Goal: Task Accomplishment & Management: Manage account settings

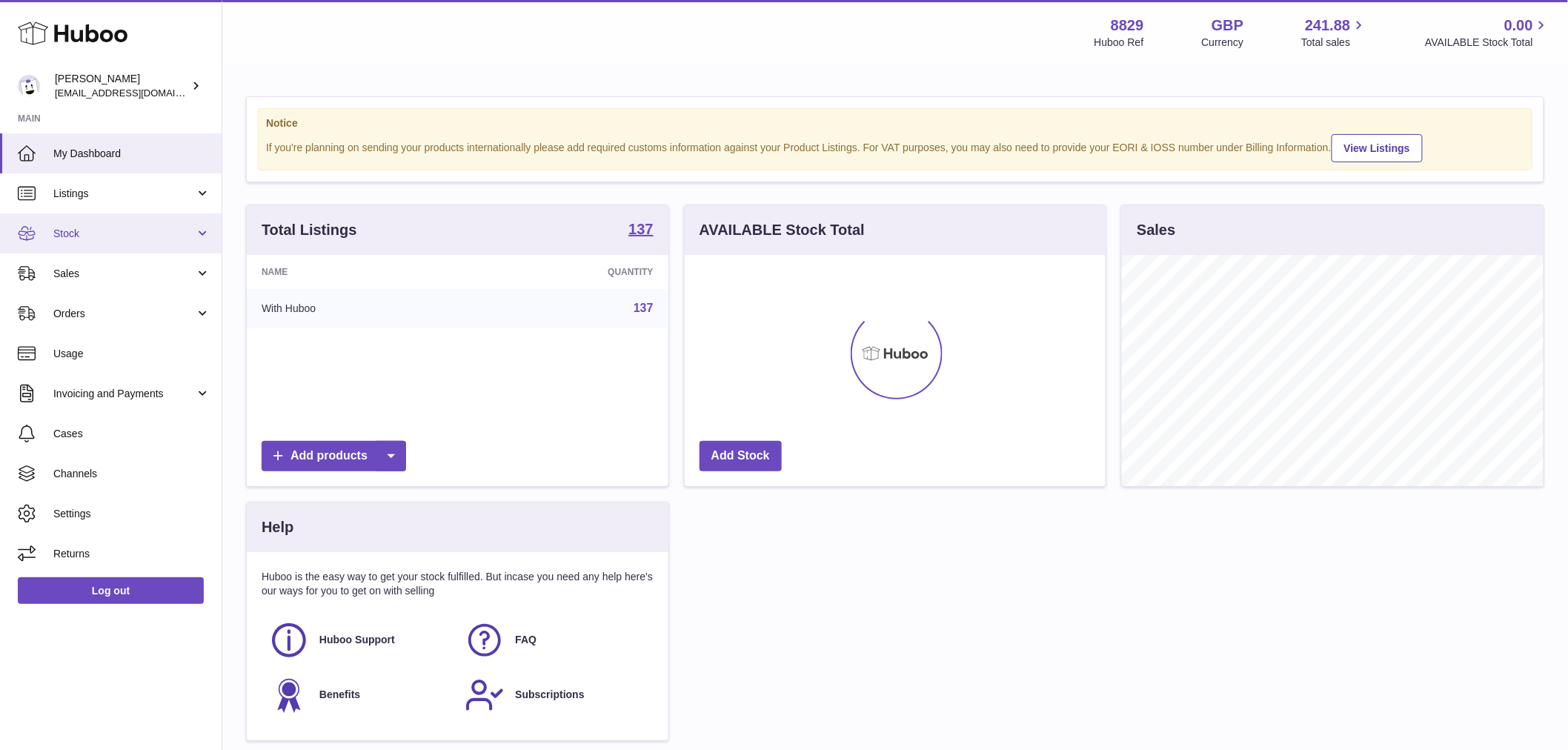
scroll to position [231, 421]
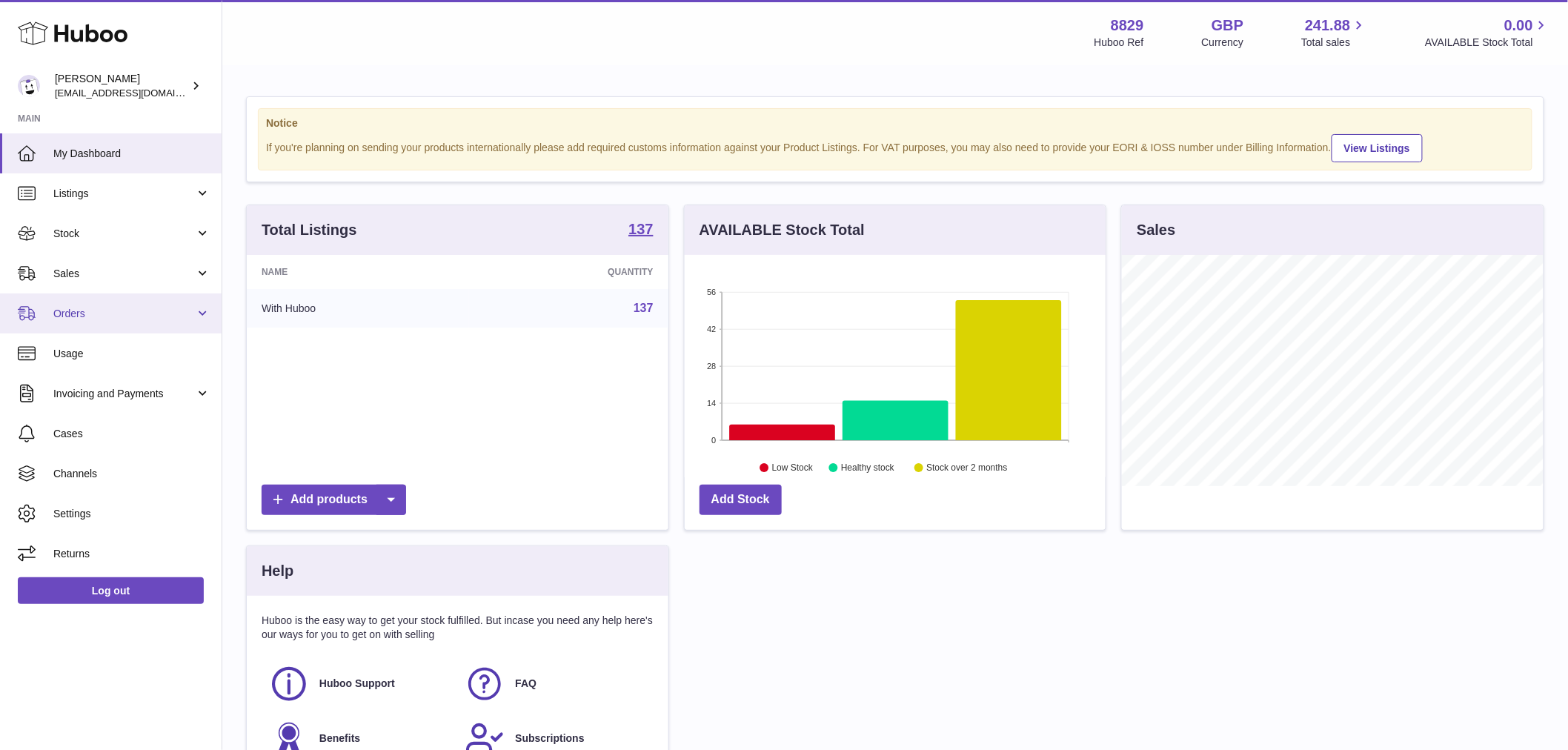
click at [86, 316] on span "Orders" at bounding box center [124, 313] width 141 height 14
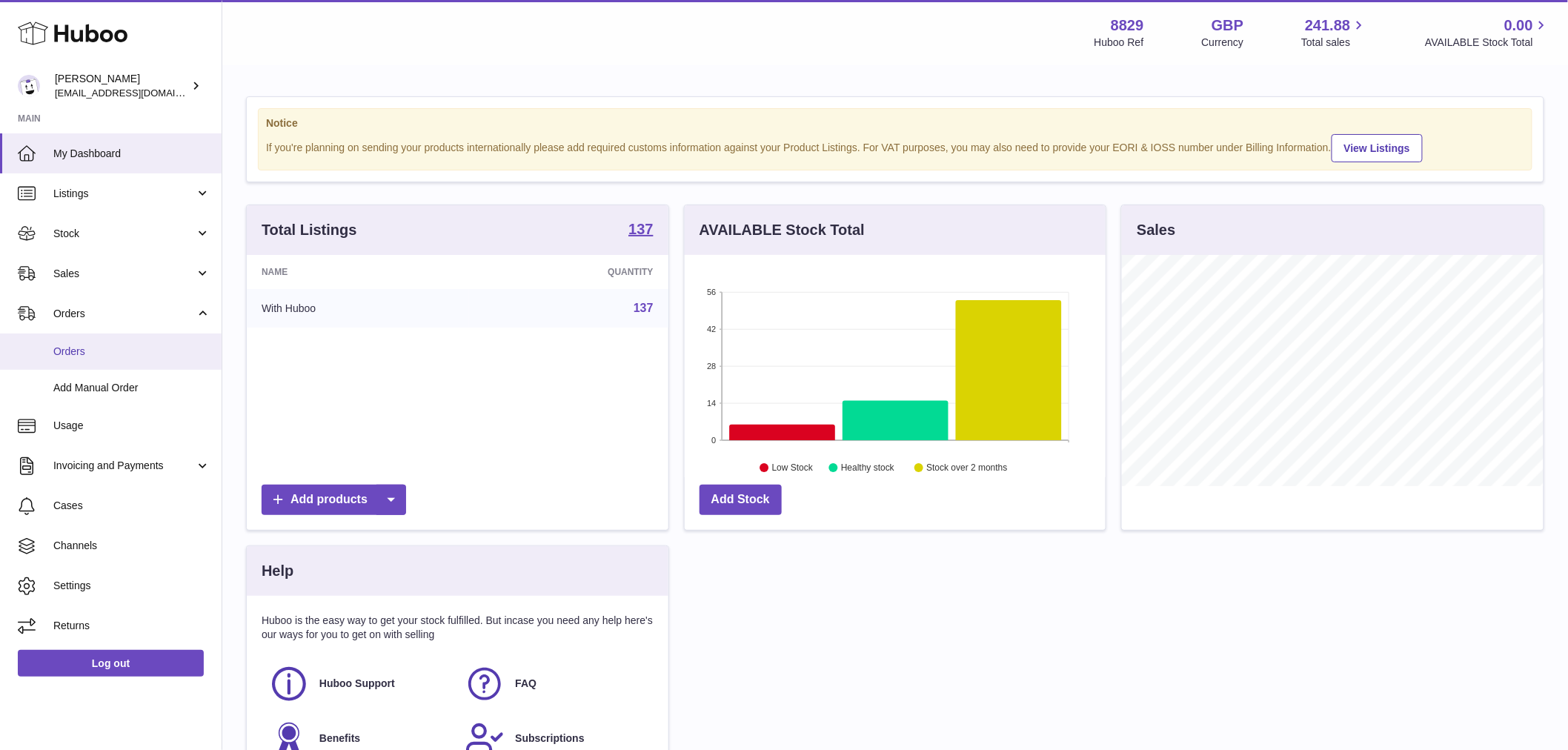
click at [95, 351] on span "Orders" at bounding box center [131, 351] width 157 height 14
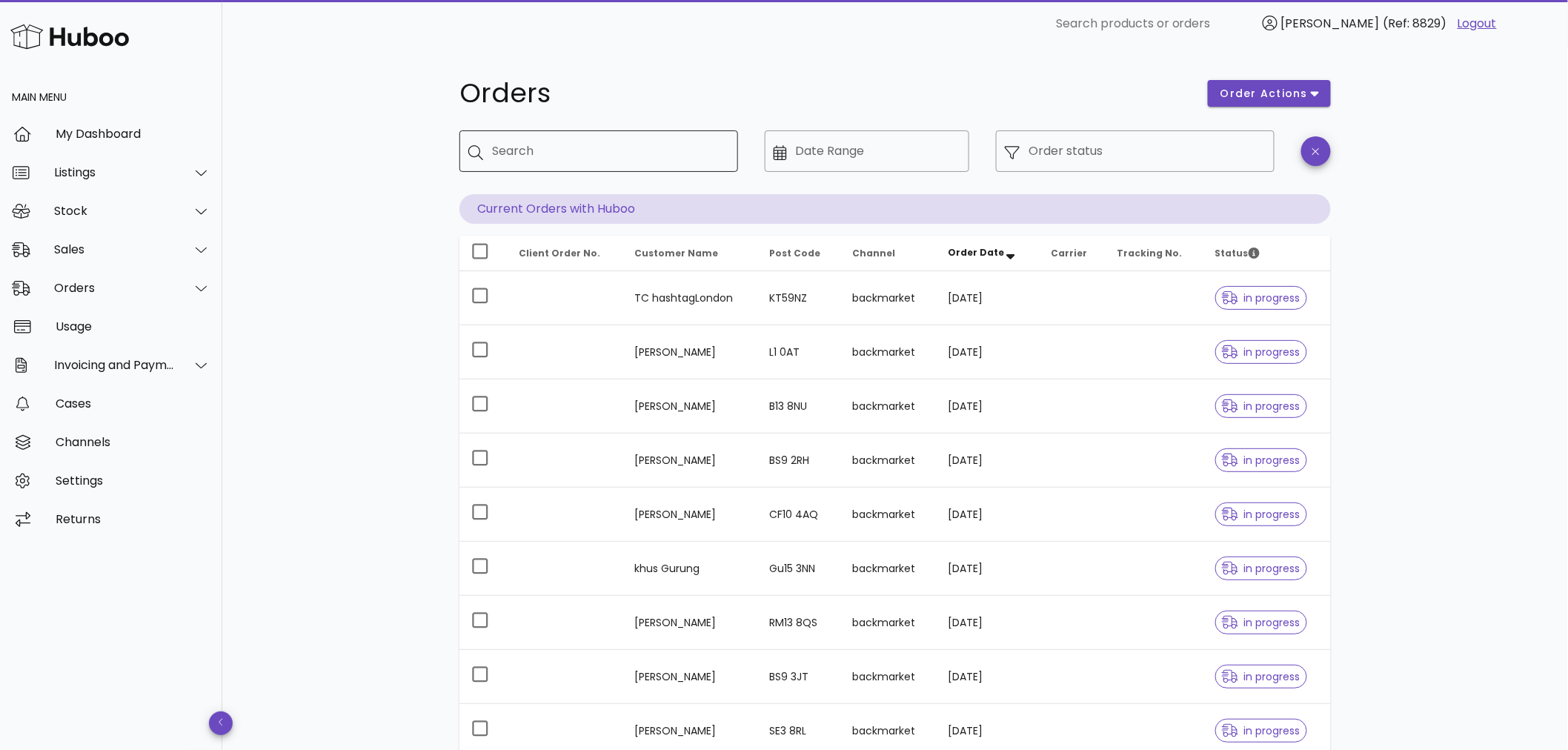
click at [581, 144] on input "Search" at bounding box center [609, 151] width 234 height 24
paste input "********"
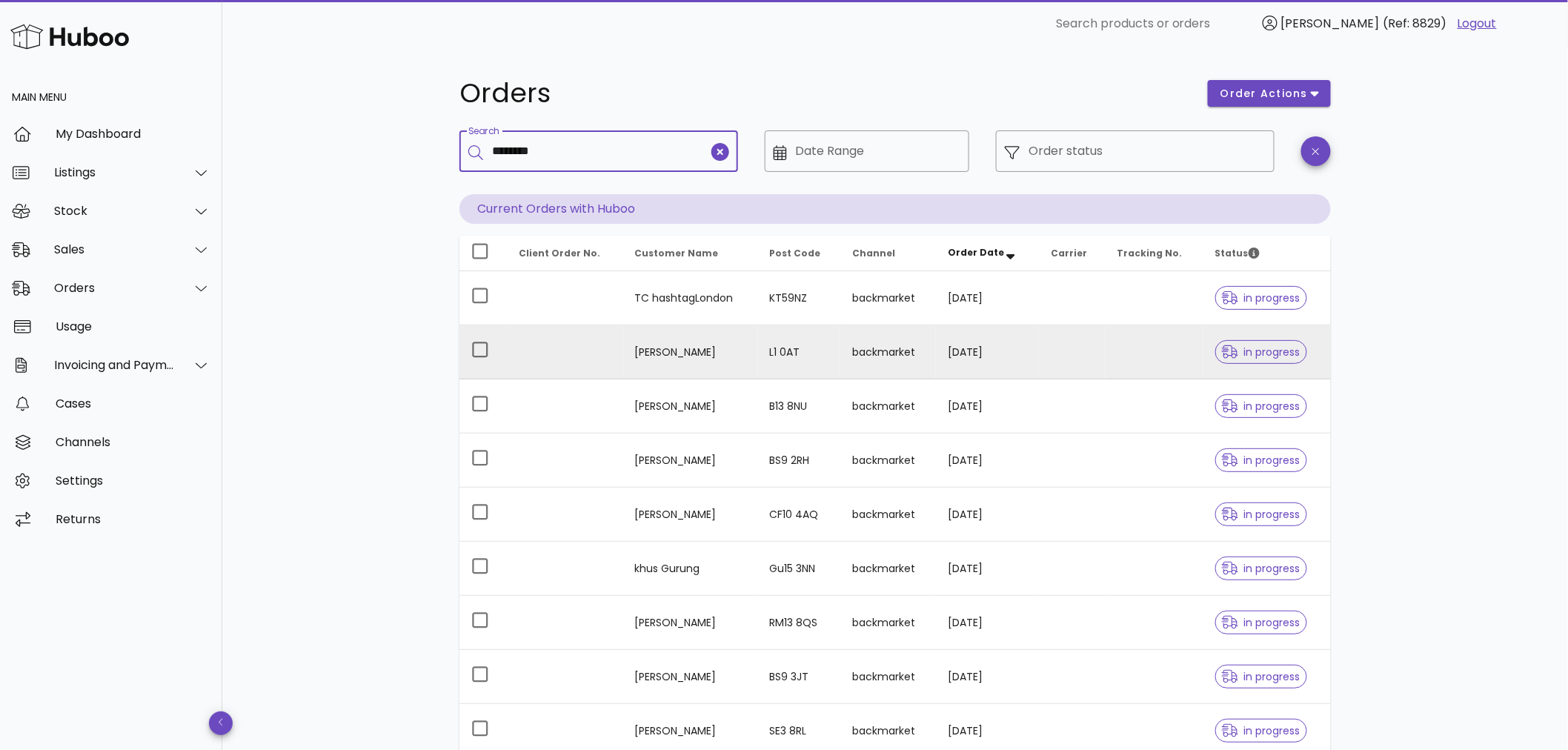
type input "********"
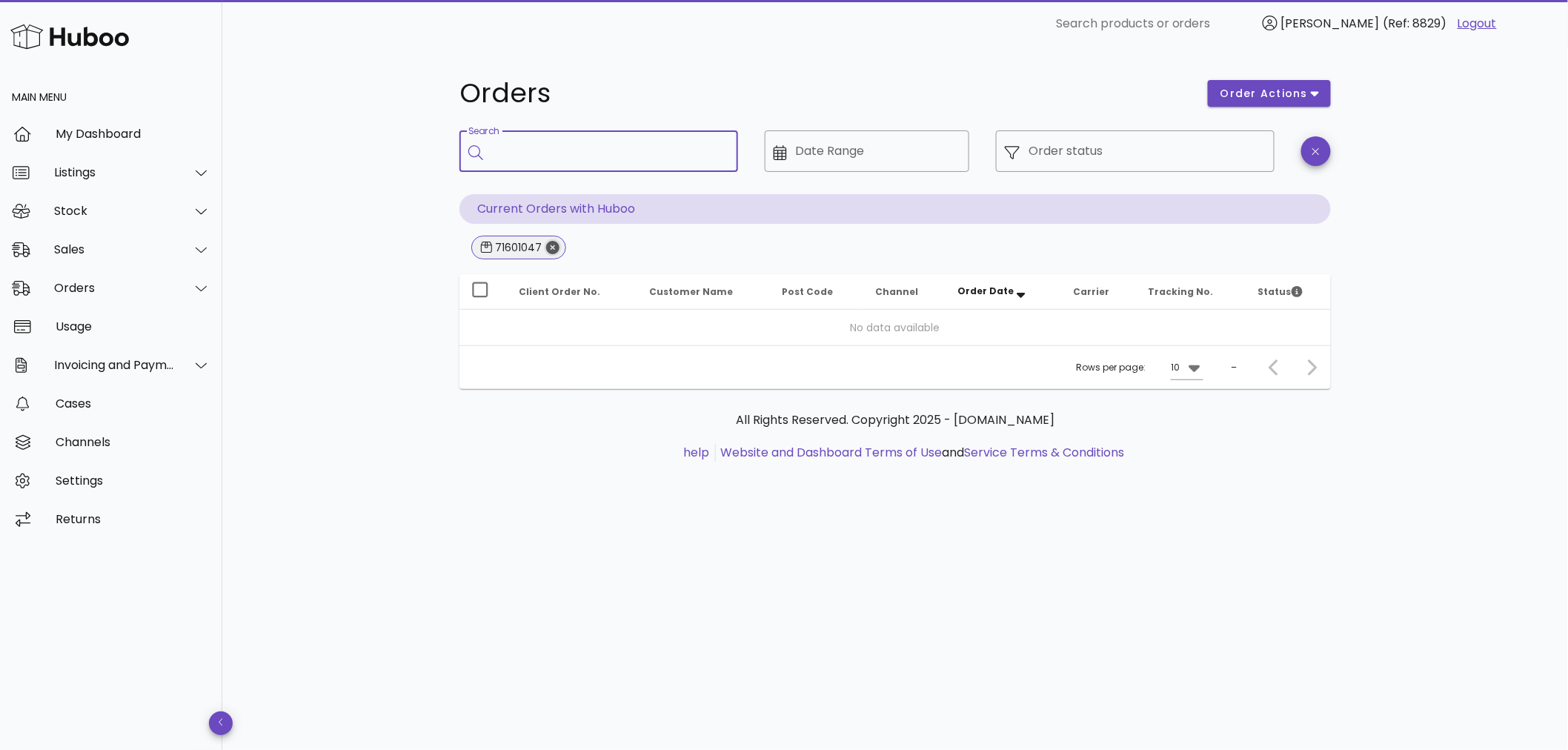
click at [551, 250] on icon "Close" at bounding box center [553, 248] width 13 height 13
click at [560, 155] on input "Search" at bounding box center [609, 151] width 234 height 24
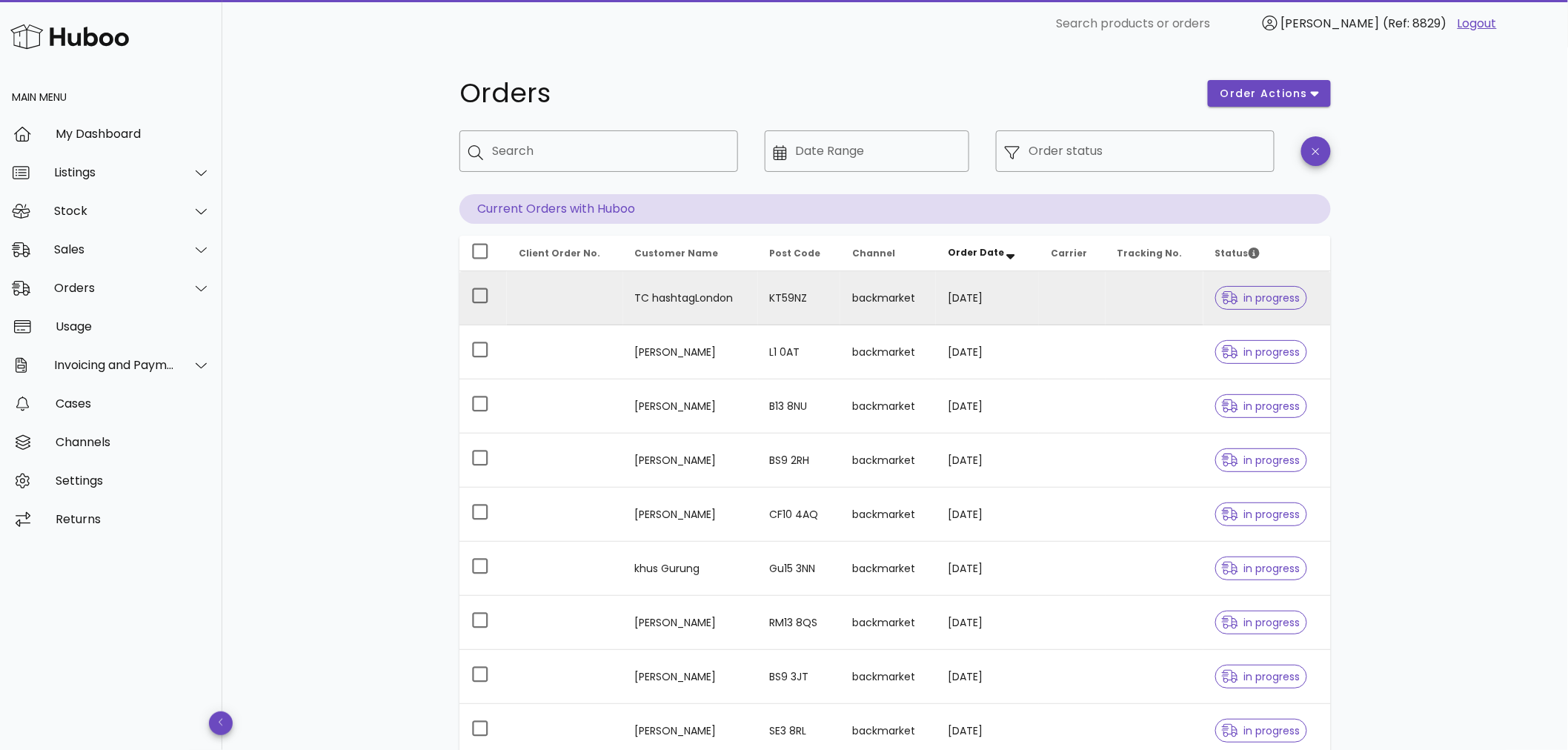
click at [1189, 292] on td at bounding box center [1154, 298] width 98 height 54
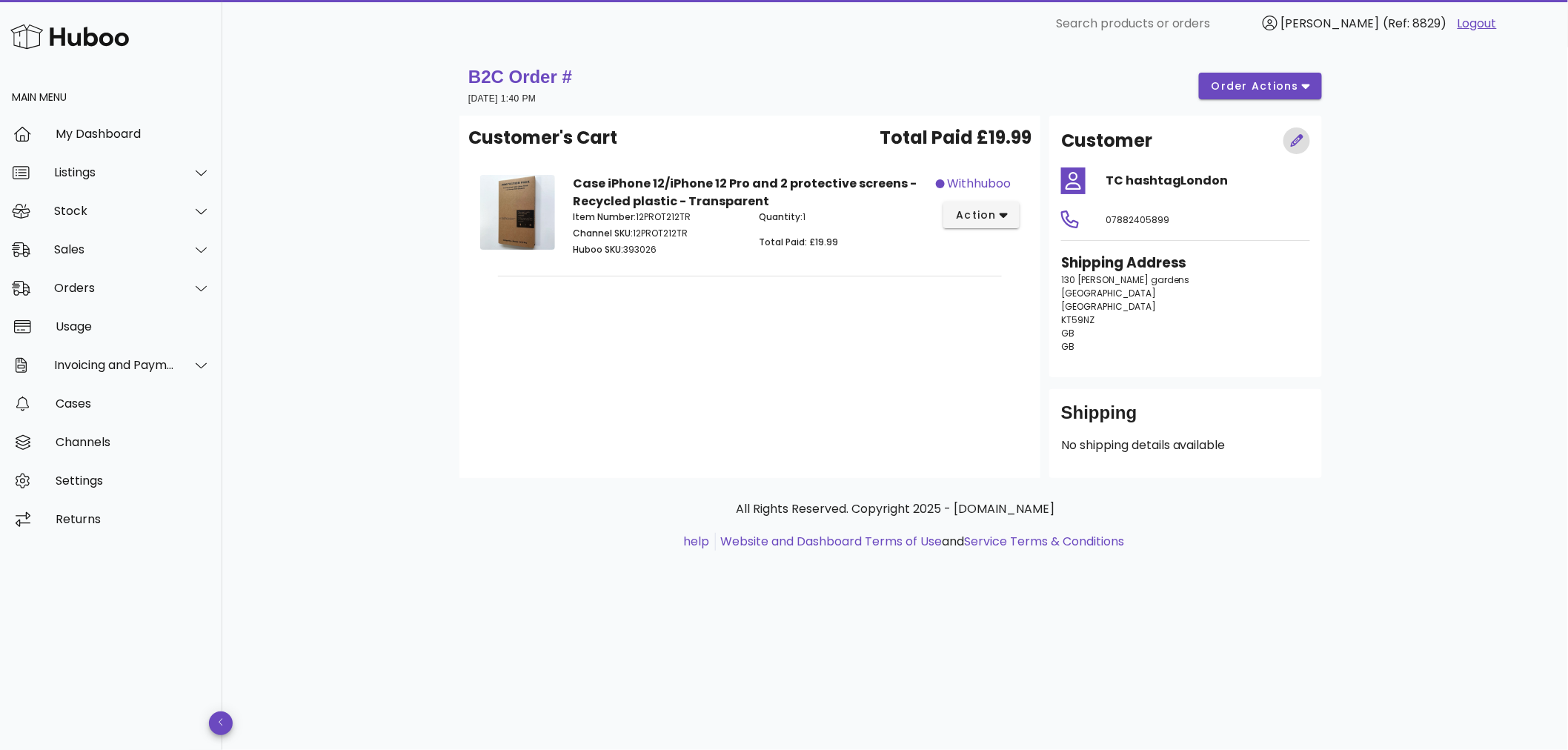
click at [1293, 145] on icon "button" at bounding box center [1296, 140] width 12 height 12
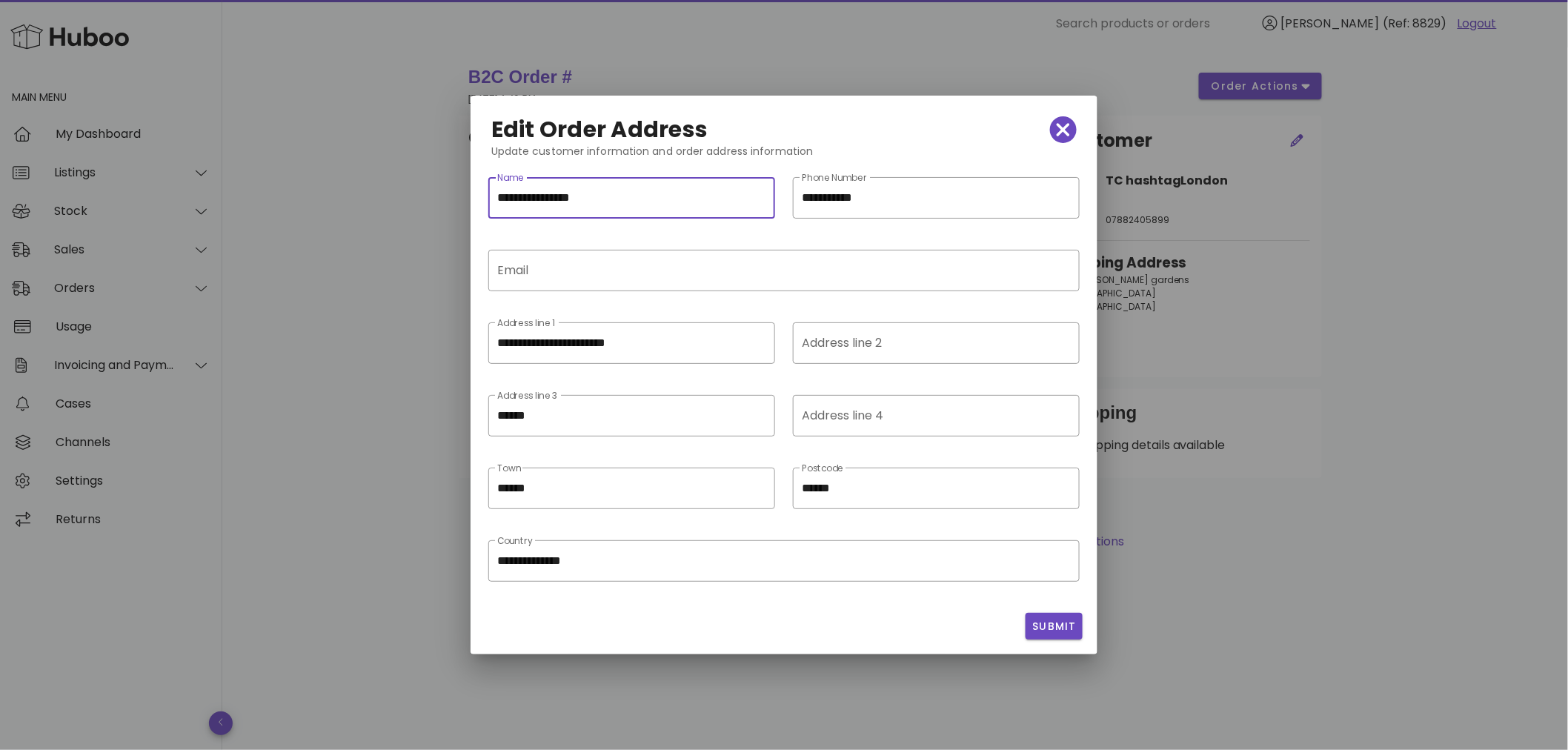
drag, startPoint x: 656, startPoint y: 200, endPoint x: 354, endPoint y: 205, distance: 302.0
click at [354, 205] on div "**********" at bounding box center [784, 375] width 1568 height 750
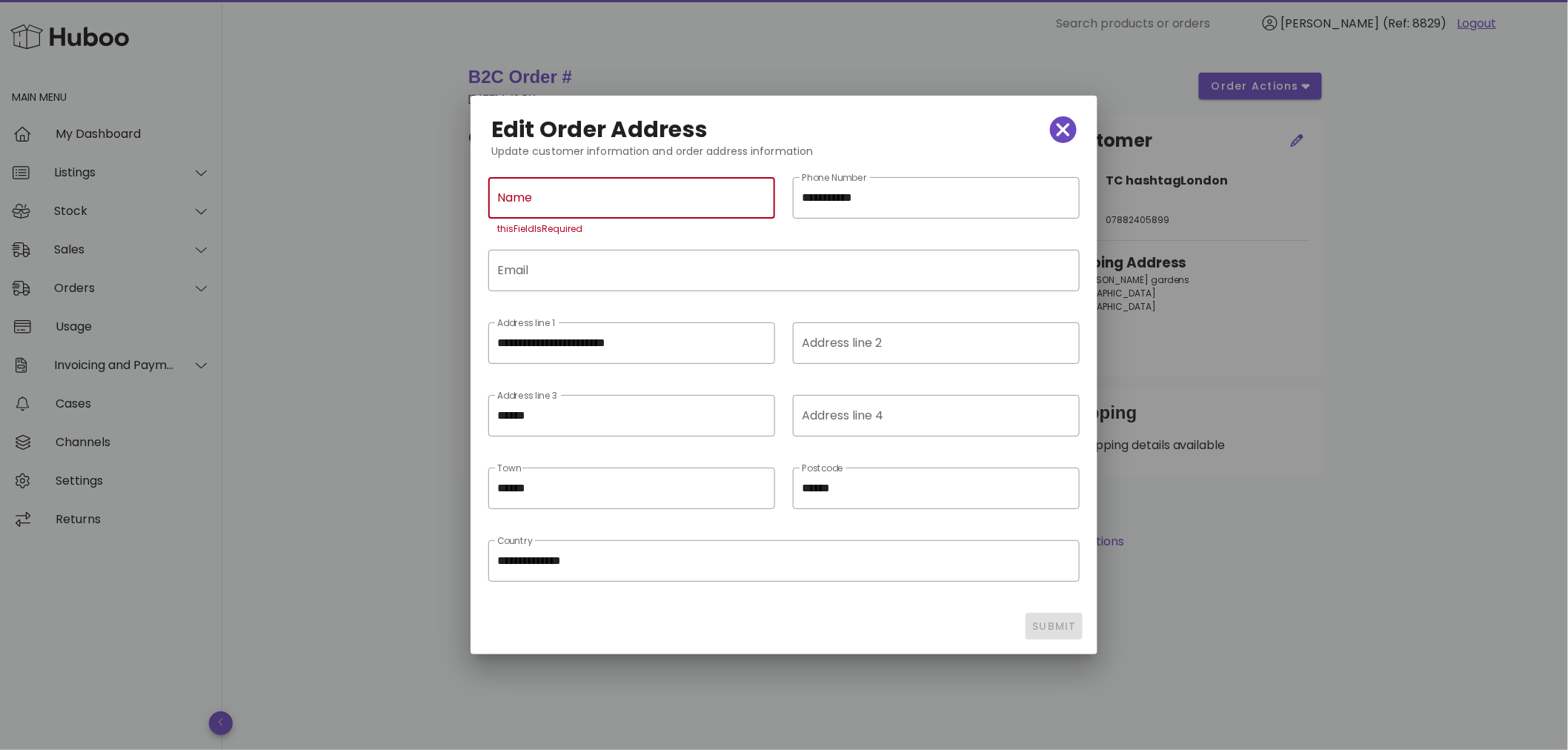
click at [616, 189] on input "Name" at bounding box center [632, 198] width 269 height 24
paste input "********"
click at [1062, 620] on span "Submit" at bounding box center [1054, 626] width 45 height 16
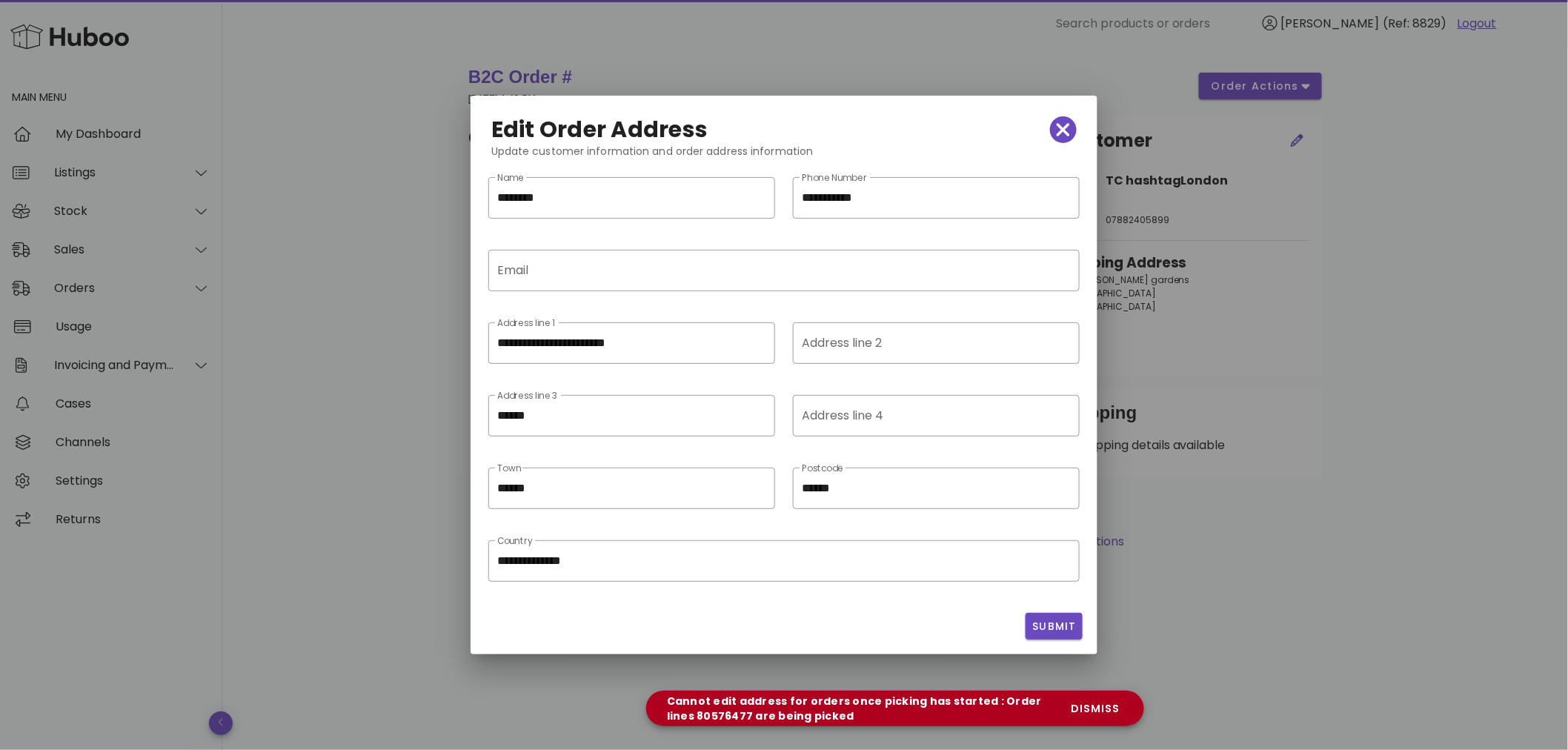
click at [1033, 648] on div "**********" at bounding box center [784, 375] width 627 height 559
click at [1031, 646] on div "**********" at bounding box center [784, 375] width 627 height 559
click at [1043, 623] on span "Submit" at bounding box center [1054, 626] width 45 height 16
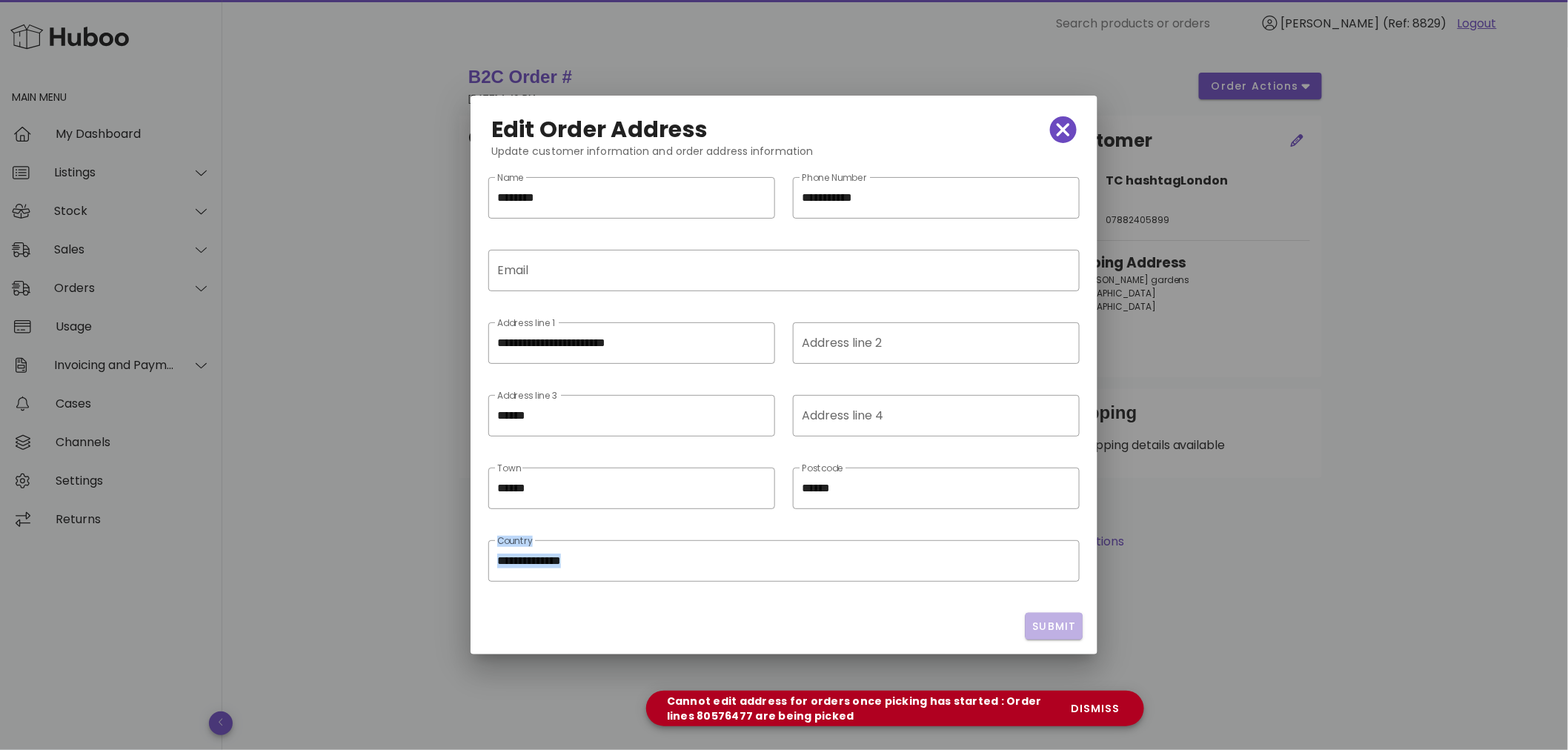
click at [1043, 623] on span "Submit" at bounding box center [1054, 626] width 45 height 16
click at [1113, 691] on div "Cannot edit address for orders once picking has started : Order lines 80576477 …" at bounding box center [895, 708] width 498 height 36
click at [1046, 627] on span "Submit" at bounding box center [1054, 626] width 45 height 16
click at [1054, 622] on span "Submit" at bounding box center [1054, 626] width 45 height 16
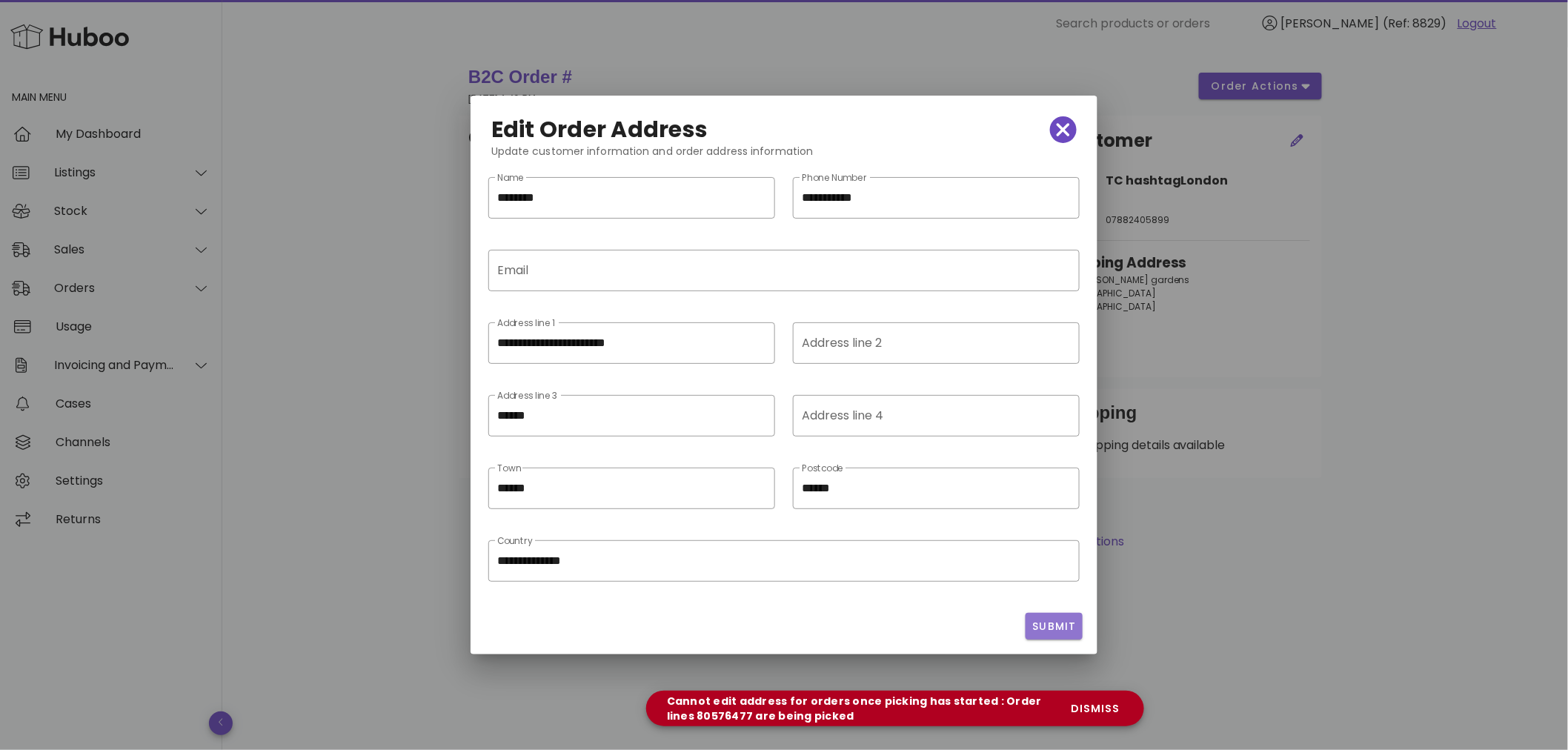
click at [1054, 622] on span "Submit" at bounding box center [1054, 626] width 45 height 16
drag, startPoint x: 1054, startPoint y: 622, endPoint x: 1061, endPoint y: 627, distance: 8.6
click at [1057, 624] on span "Submit" at bounding box center [1054, 626] width 45 height 16
click at [1062, 628] on span "Submit" at bounding box center [1054, 626] width 45 height 16
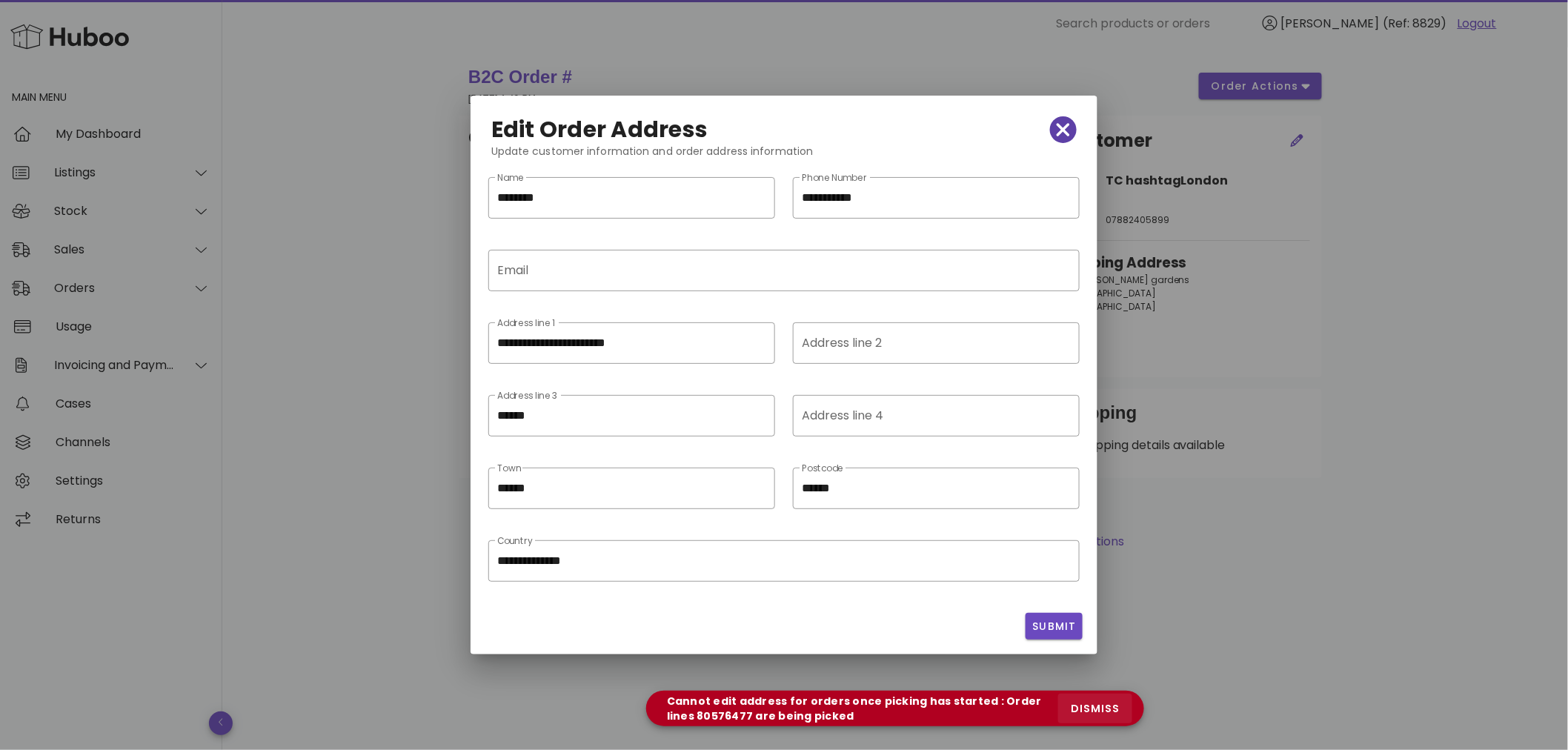
click at [1112, 706] on span "dismiss" at bounding box center [1095, 708] width 51 height 16
click at [1066, 116] on button "button" at bounding box center [1063, 130] width 27 height 27
type input "**********"
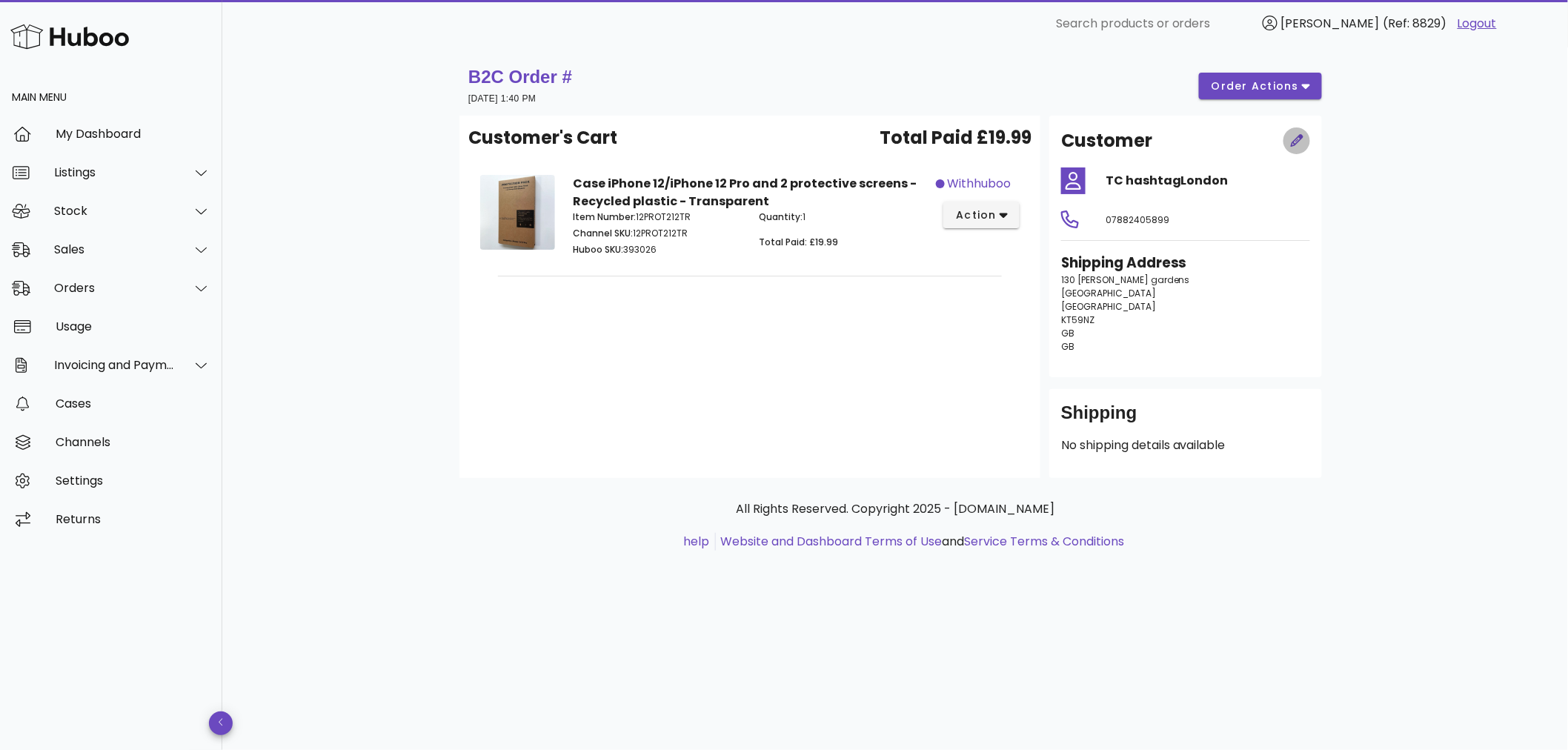
click at [1301, 134] on icon "button" at bounding box center [1297, 140] width 13 height 13
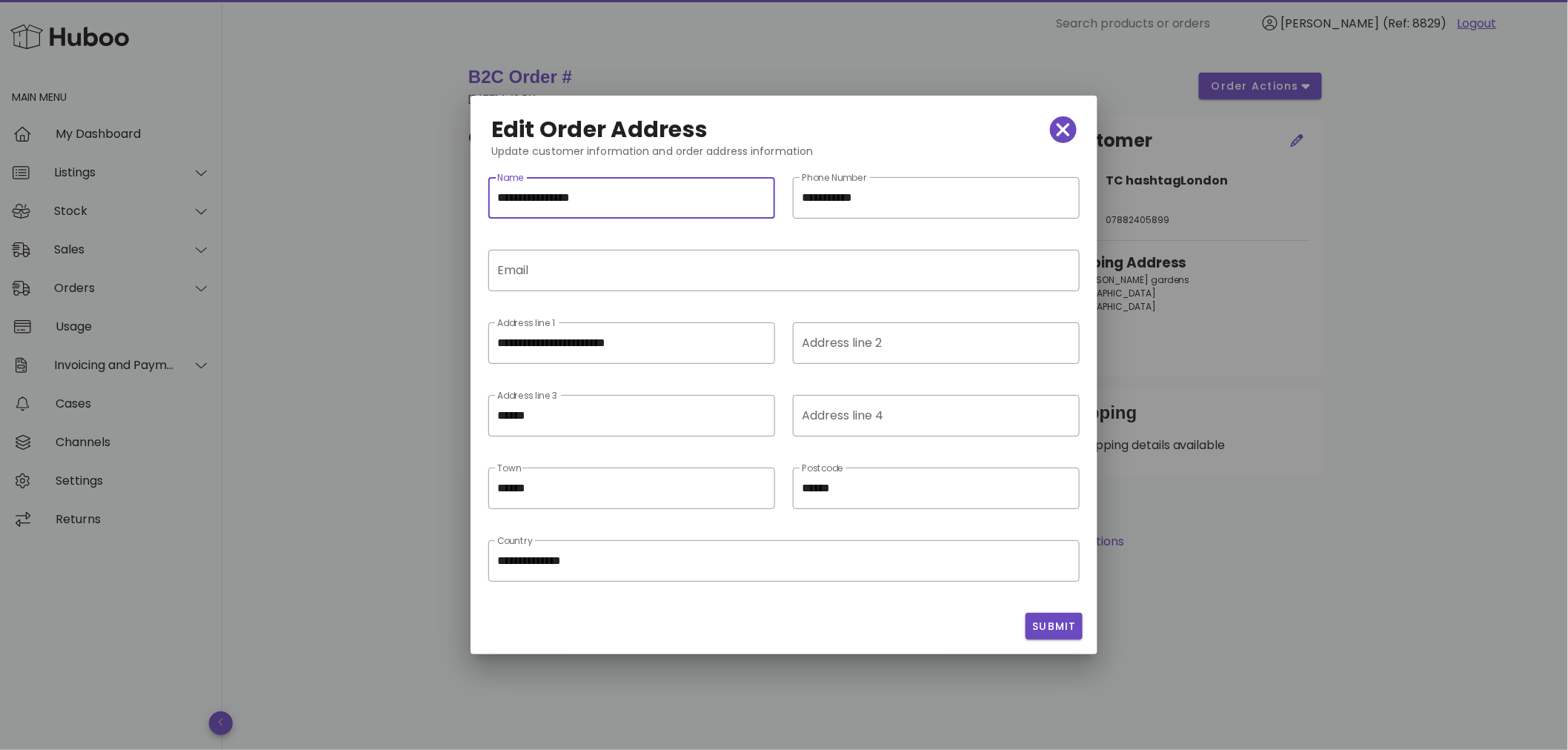
scroll to position [1, 0]
drag, startPoint x: 627, startPoint y: 203, endPoint x: 335, endPoint y: 228, distance: 293.1
click at [335, 228] on div "**********" at bounding box center [784, 375] width 1568 height 750
paste input "text"
click at [1048, 623] on span "Submit" at bounding box center [1054, 626] width 45 height 16
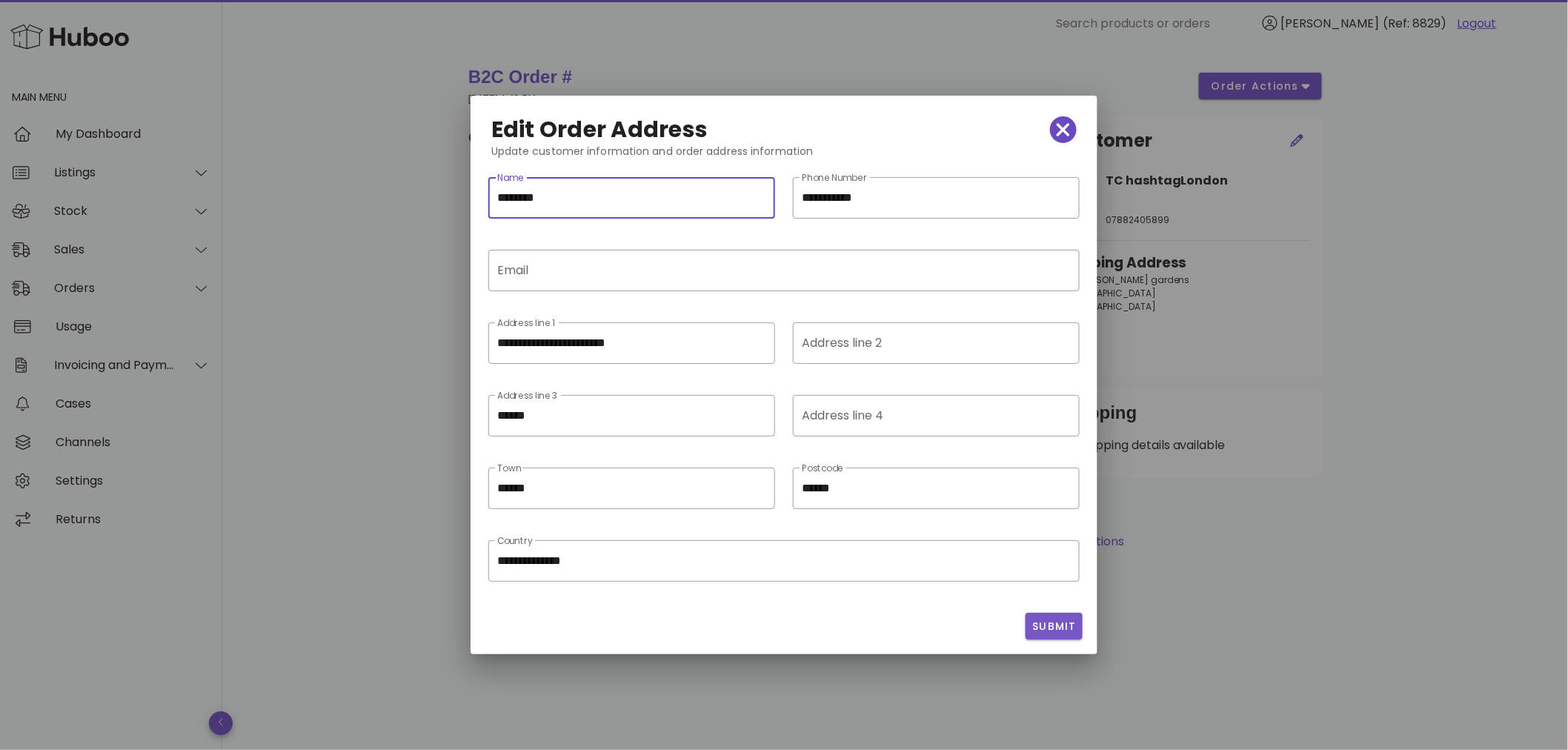
scroll to position [0, 0]
click at [1048, 623] on span "Submit" at bounding box center [1054, 626] width 45 height 16
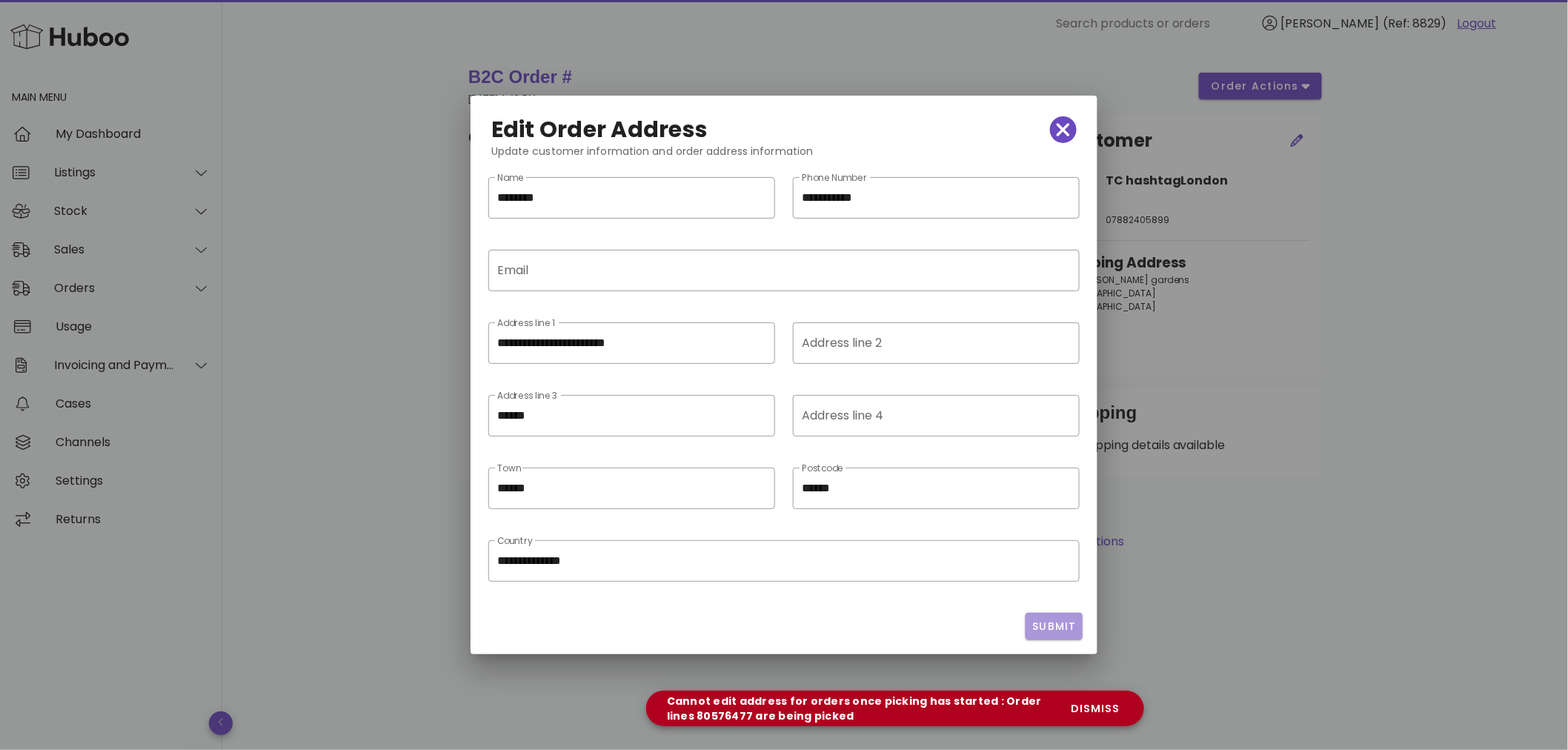
click at [1048, 623] on span "Submit" at bounding box center [1054, 626] width 45 height 16
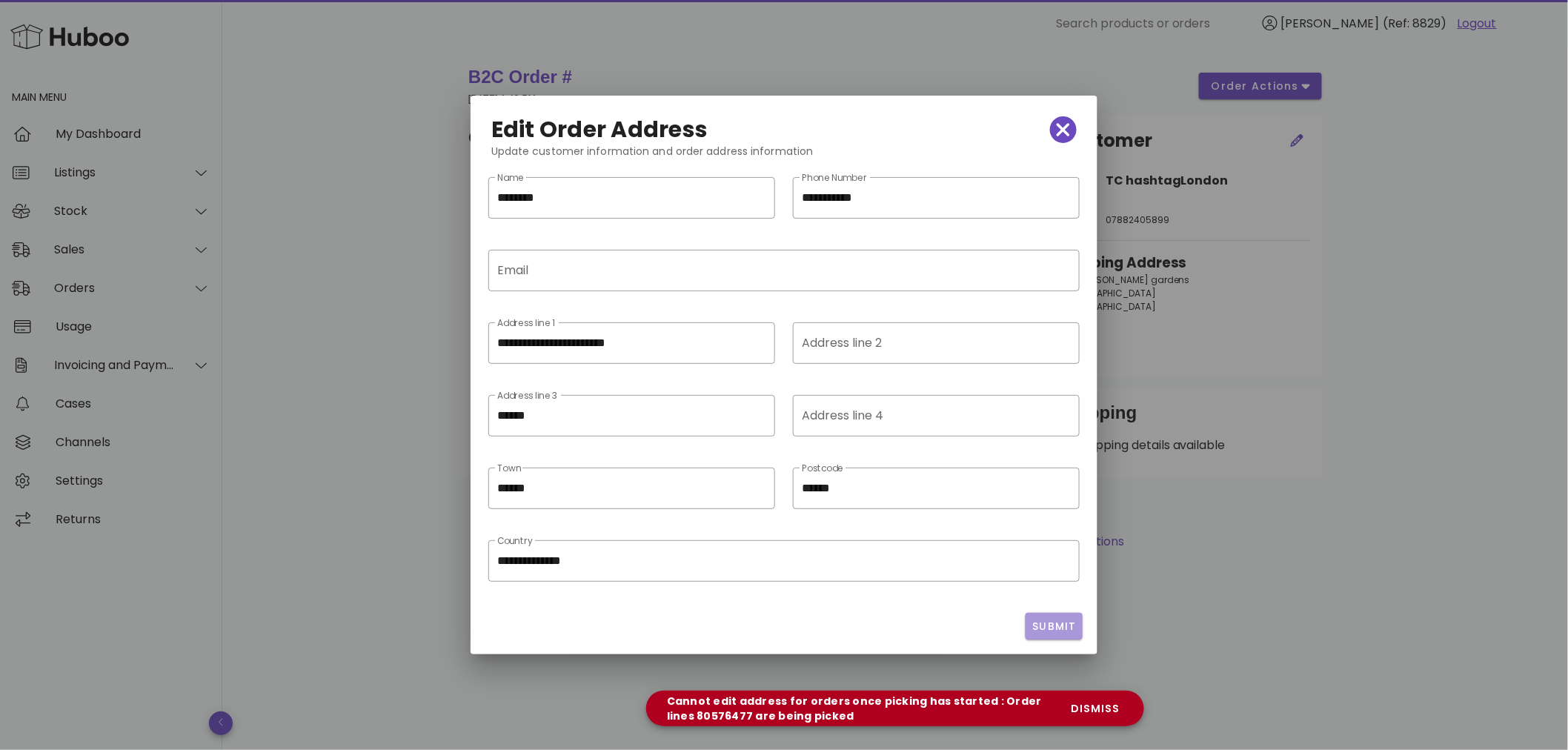
click at [1048, 622] on span "Submit" at bounding box center [1054, 626] width 45 height 16
click at [1063, 132] on icon "button" at bounding box center [1063, 130] width 13 height 21
type input "**********"
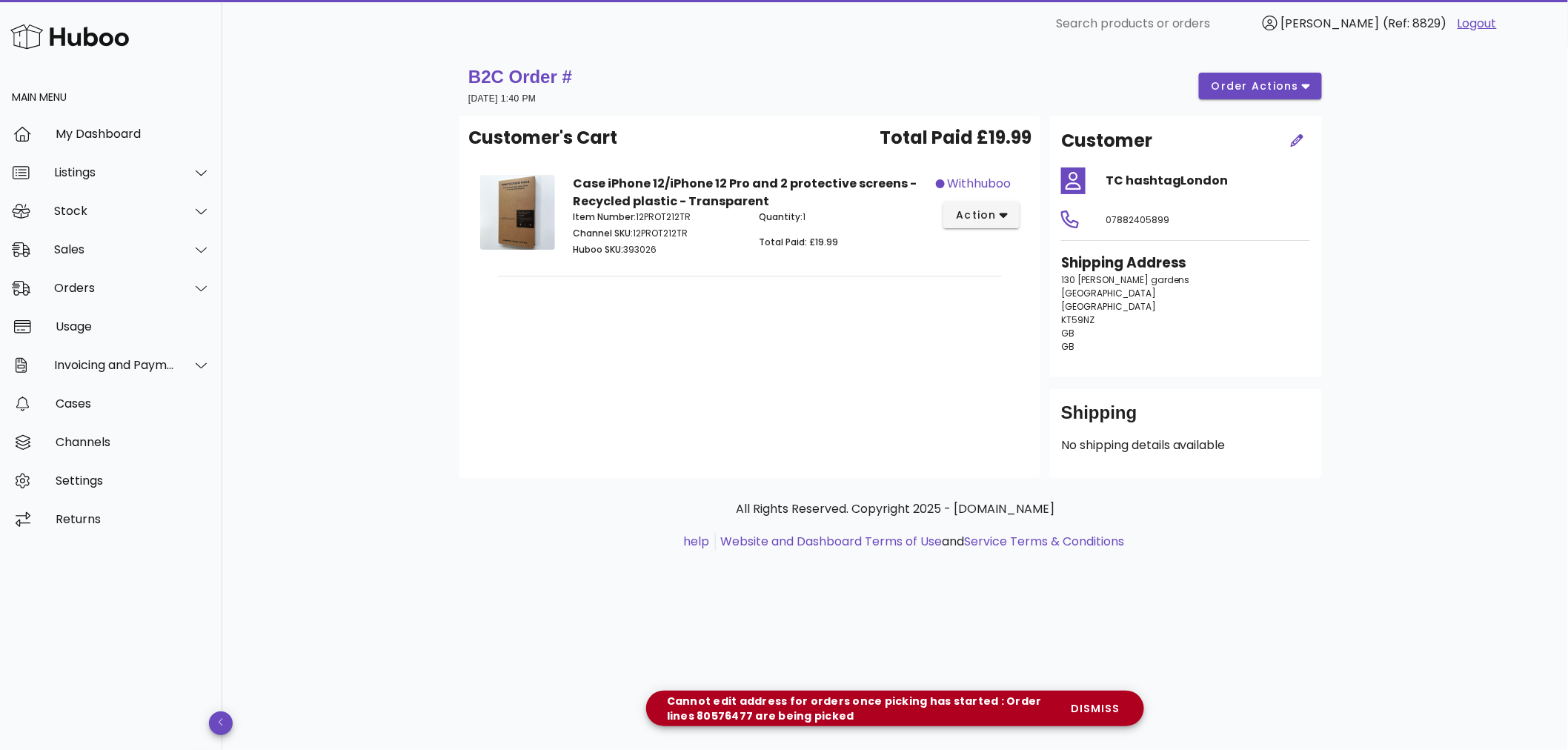
click at [1307, 56] on div "B2C Order # 10 October 2025 at 1:40 PM order actions" at bounding box center [894, 86] width 871 height 59
click at [1290, 85] on span "order actions" at bounding box center [1255, 86] width 89 height 16
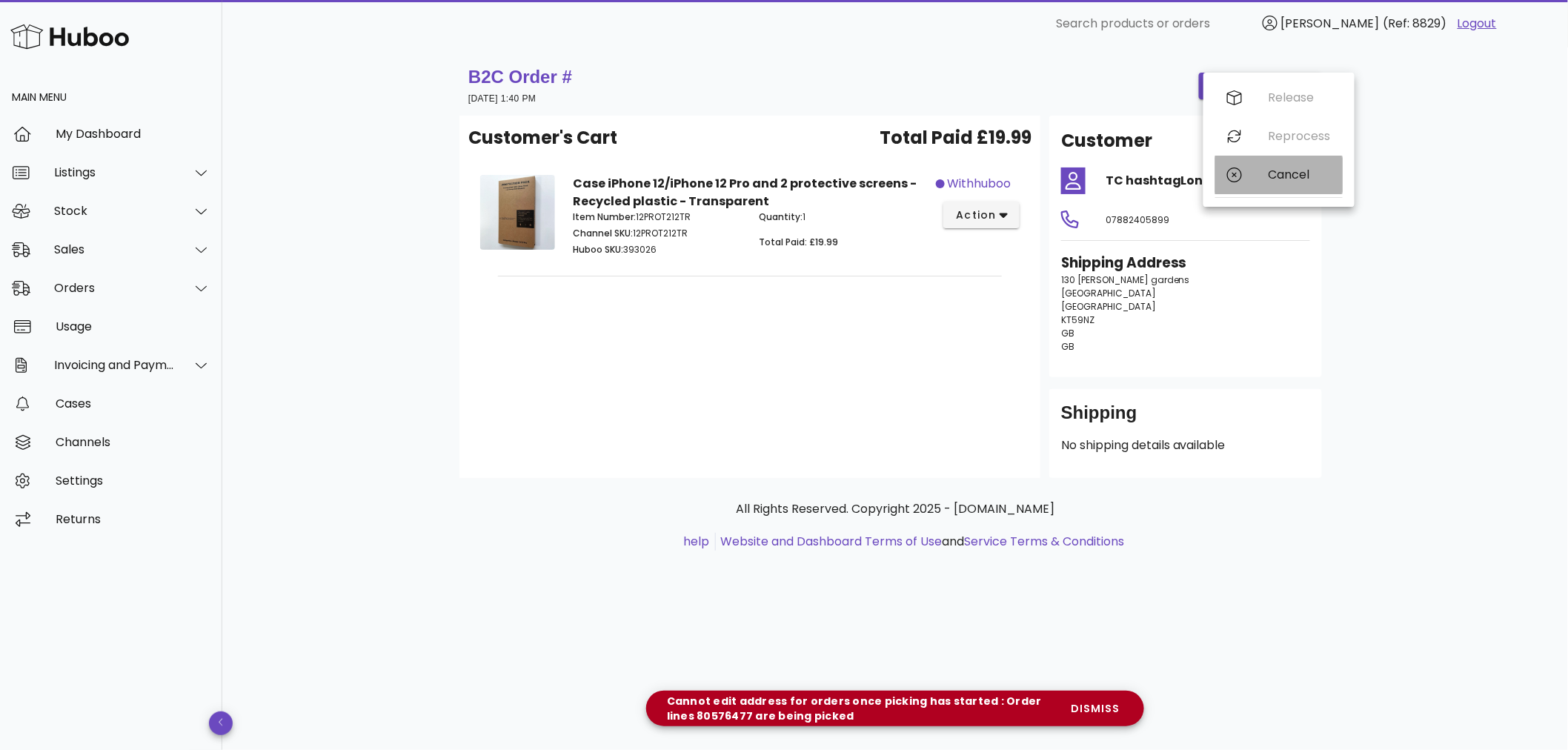
click at [1243, 169] on div at bounding box center [1235, 175] width 17 height 15
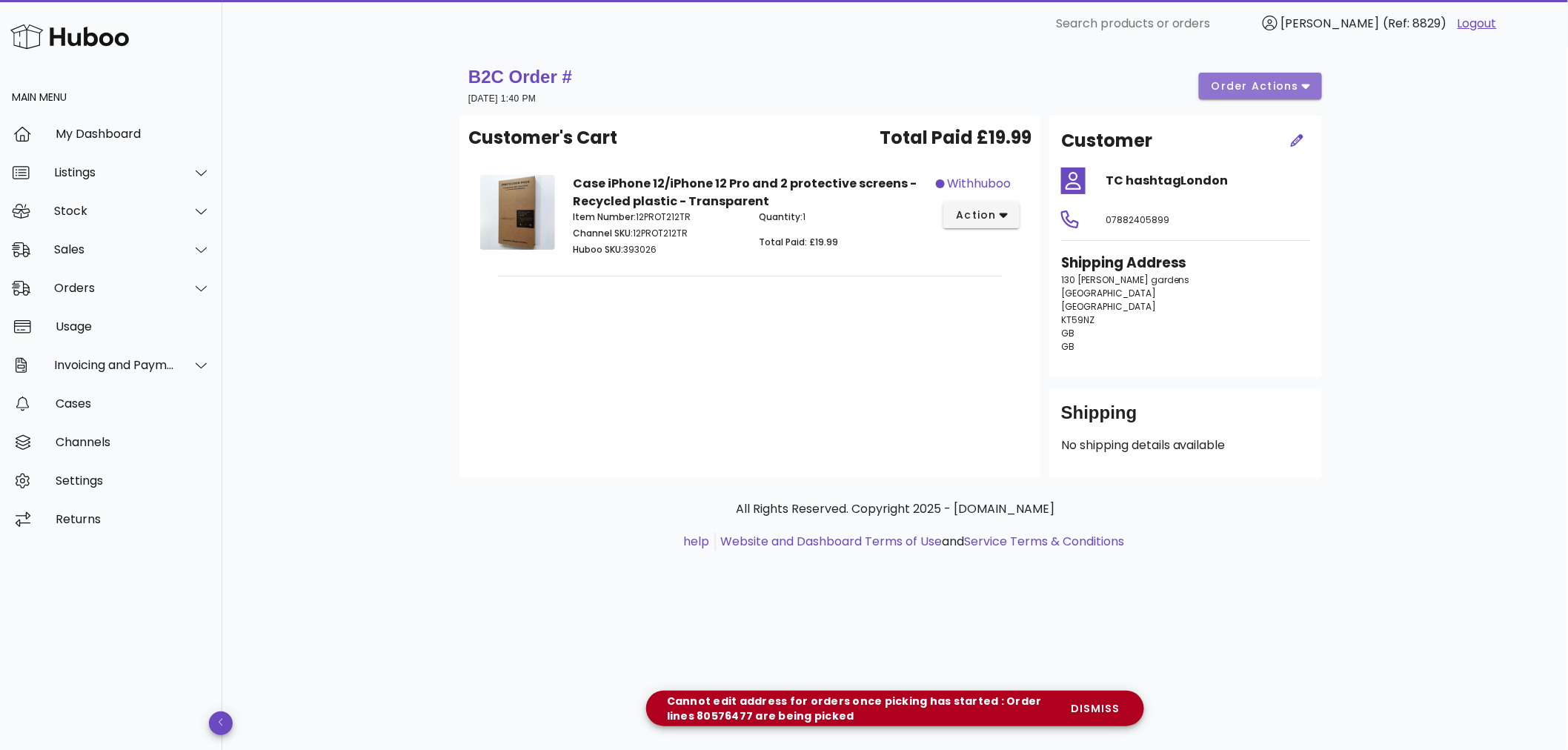
click at [1260, 83] on span "order actions" at bounding box center [1255, 86] width 89 height 16
click at [987, 120] on div "Customer's Cart Total Paid £19.99 Case iPhone 12/iPhone 12 Pro and 2 protective…" at bounding box center [749, 297] width 581 height 362
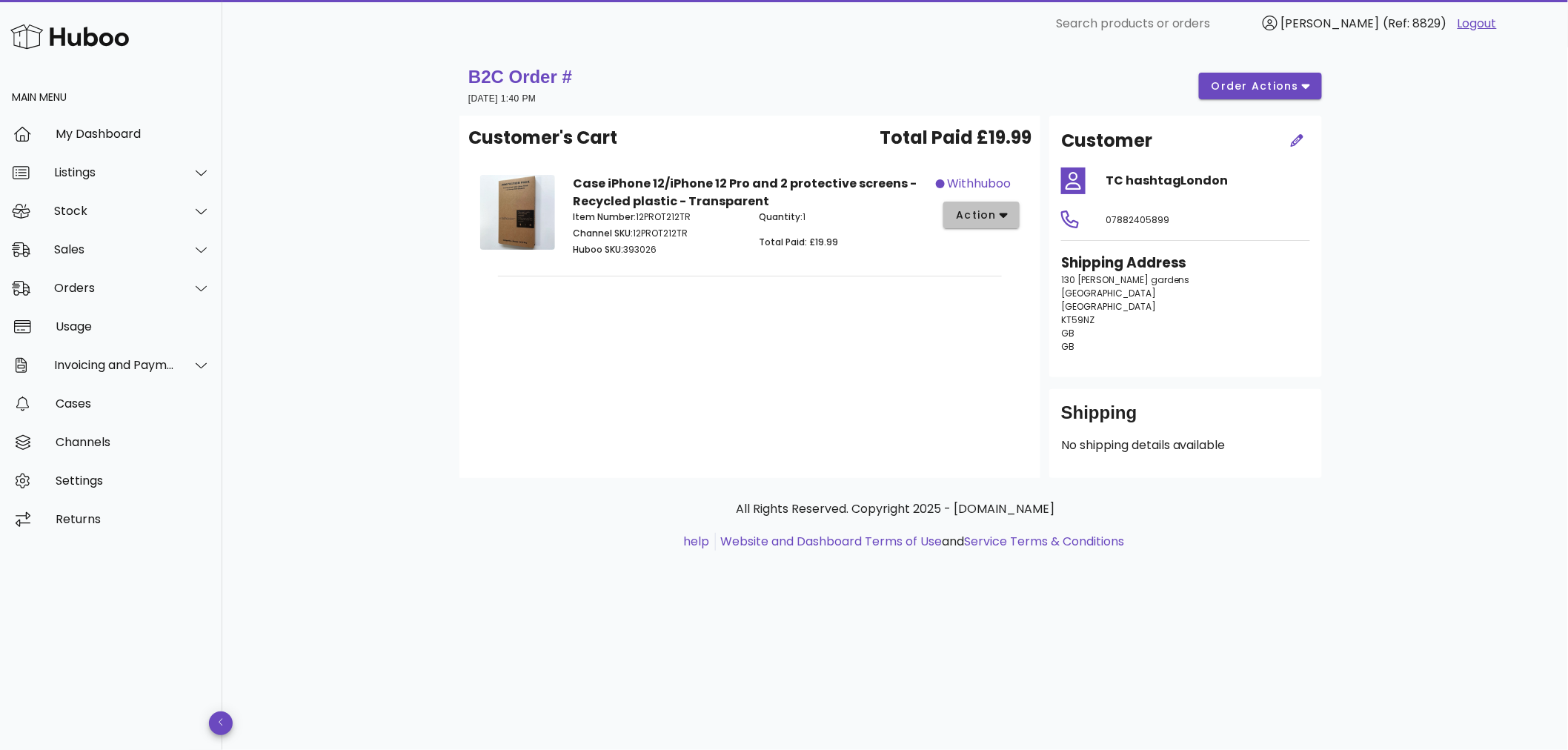
click at [977, 213] on span "action" at bounding box center [976, 215] width 42 height 16
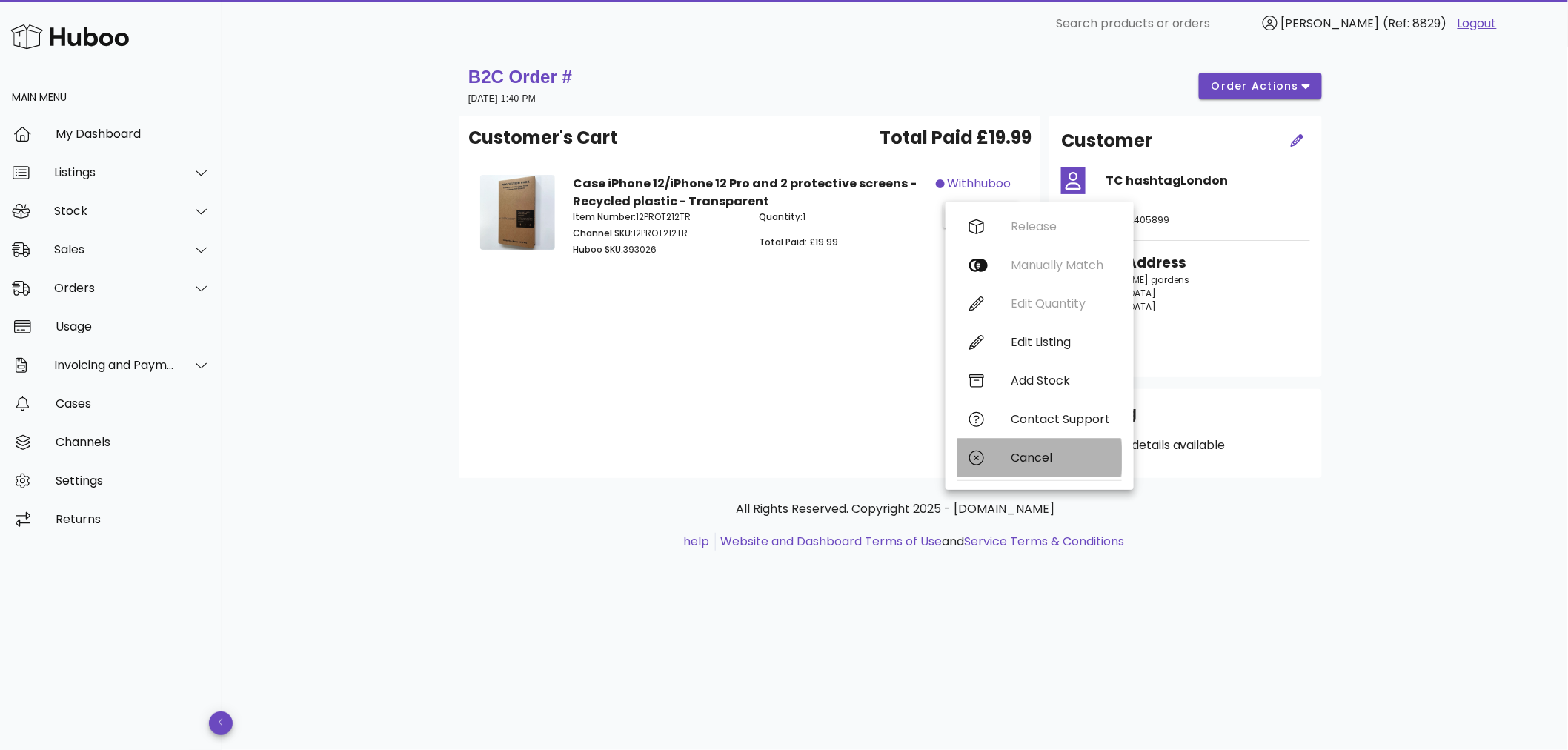
click at [1002, 450] on div "Cancel" at bounding box center [1040, 458] width 164 height 38
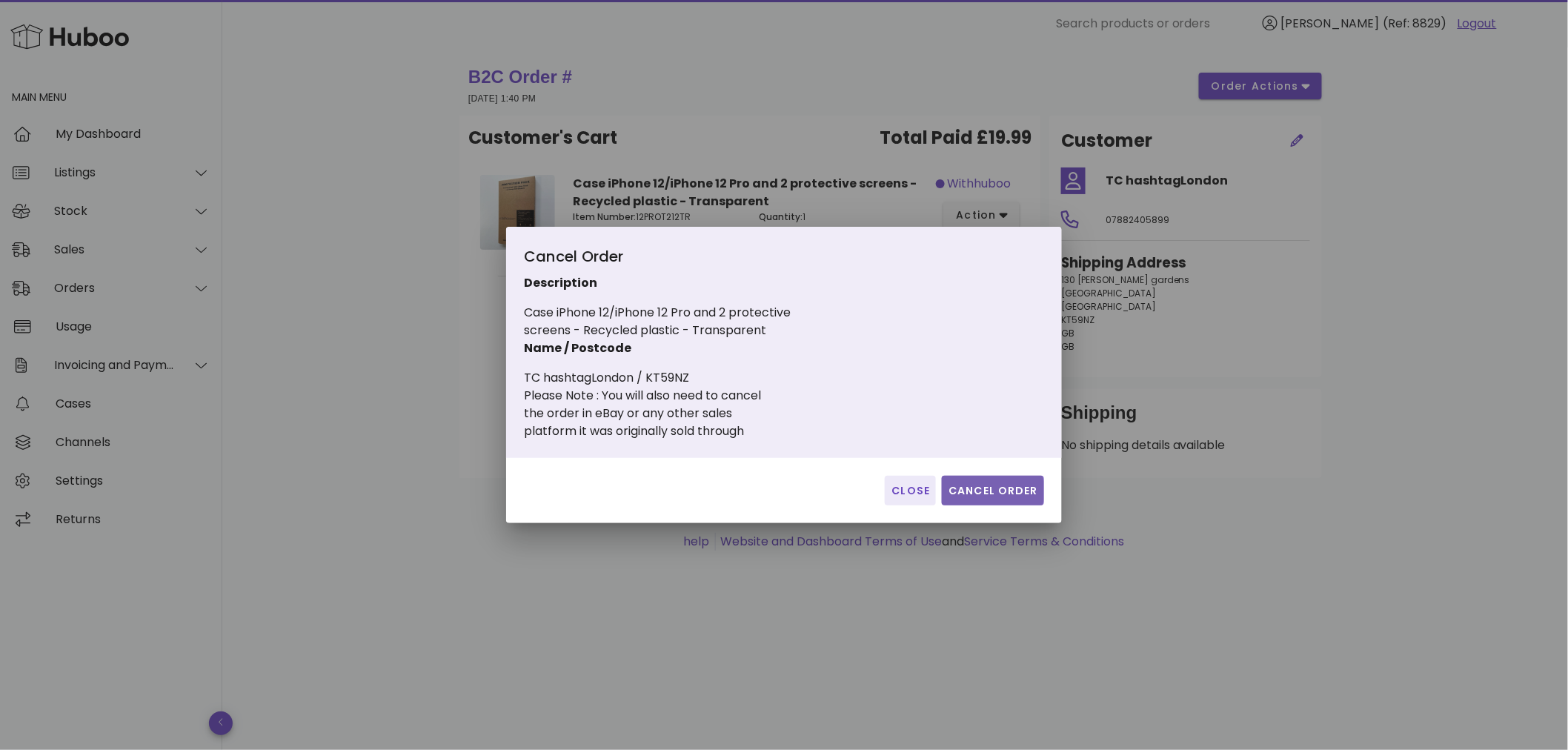
click at [993, 487] on span "Cancel Order" at bounding box center [992, 491] width 91 height 16
